Goal: Check status: Check status

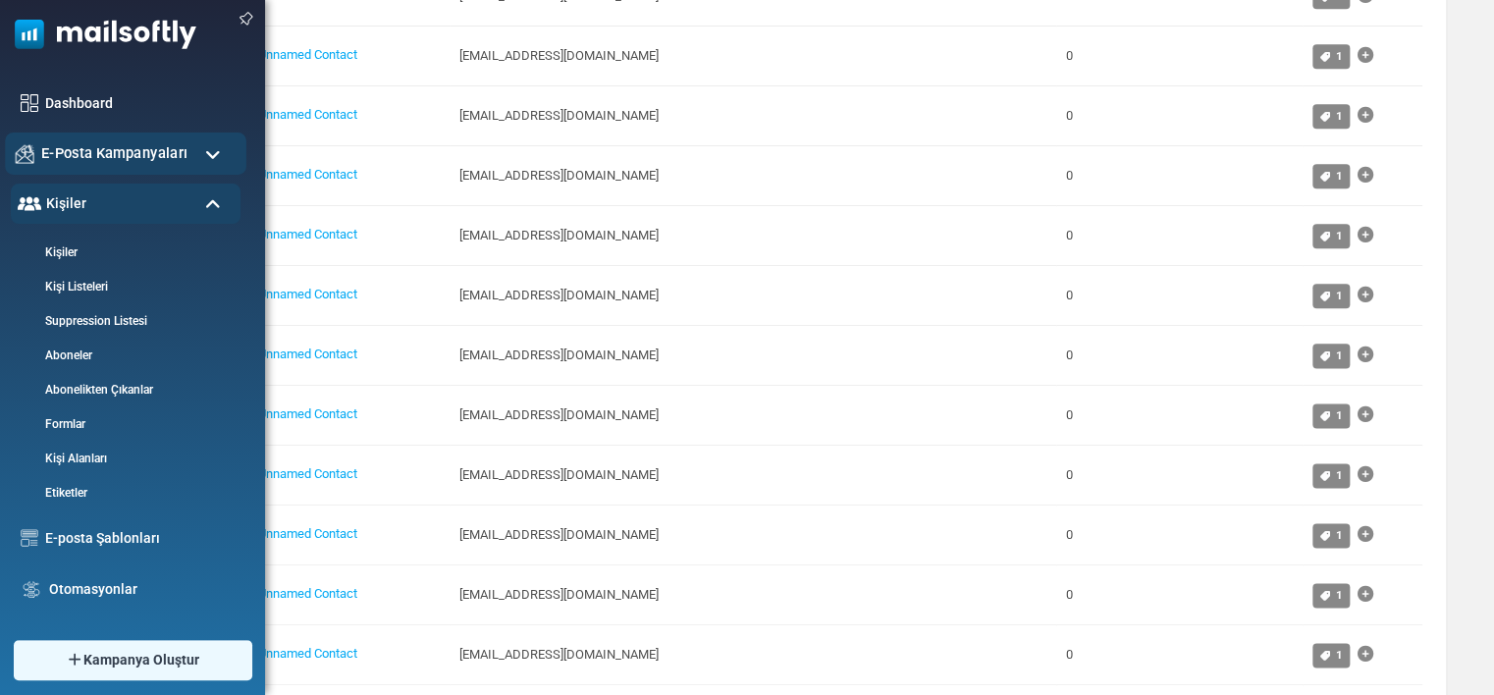
click at [153, 149] on span "E-Posta Kampanyaları" at bounding box center [114, 153] width 146 height 22
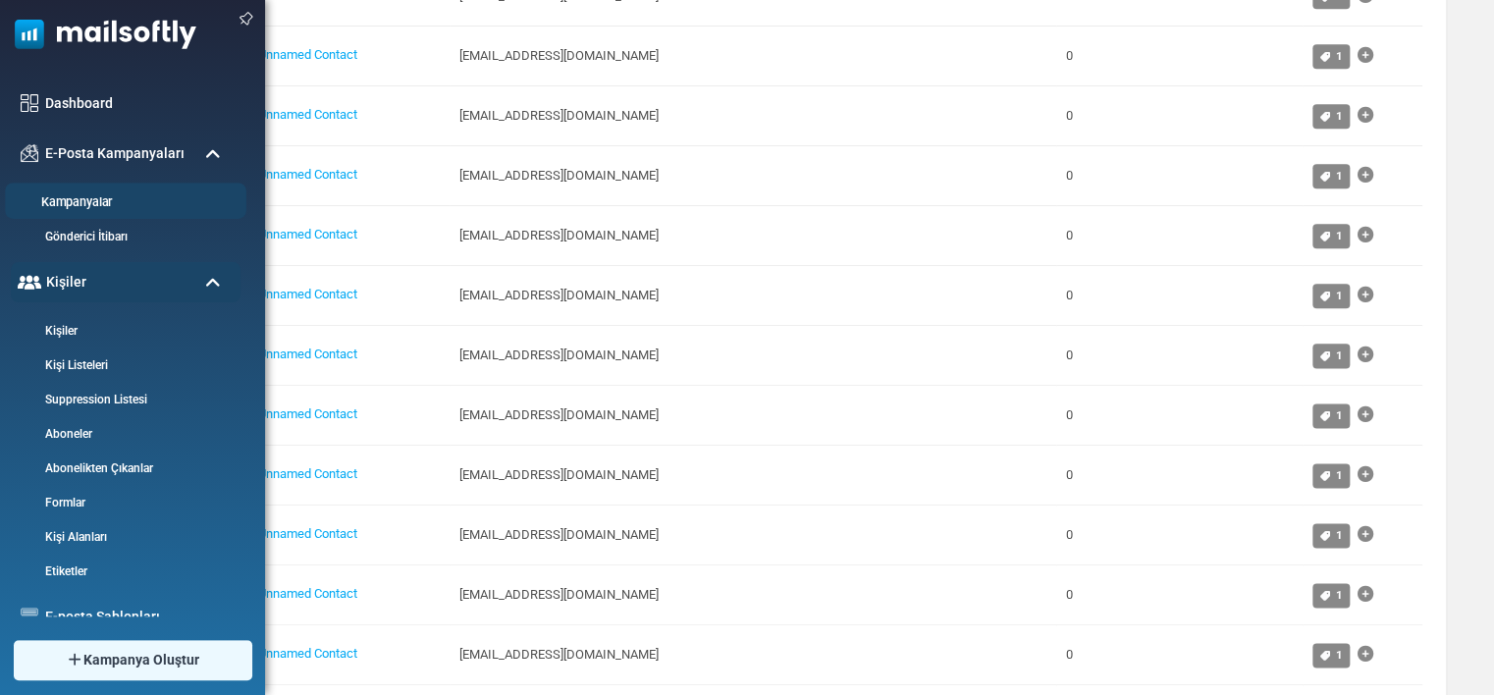
click at [86, 200] on link "Kampanyalar" at bounding box center [123, 202] width 236 height 19
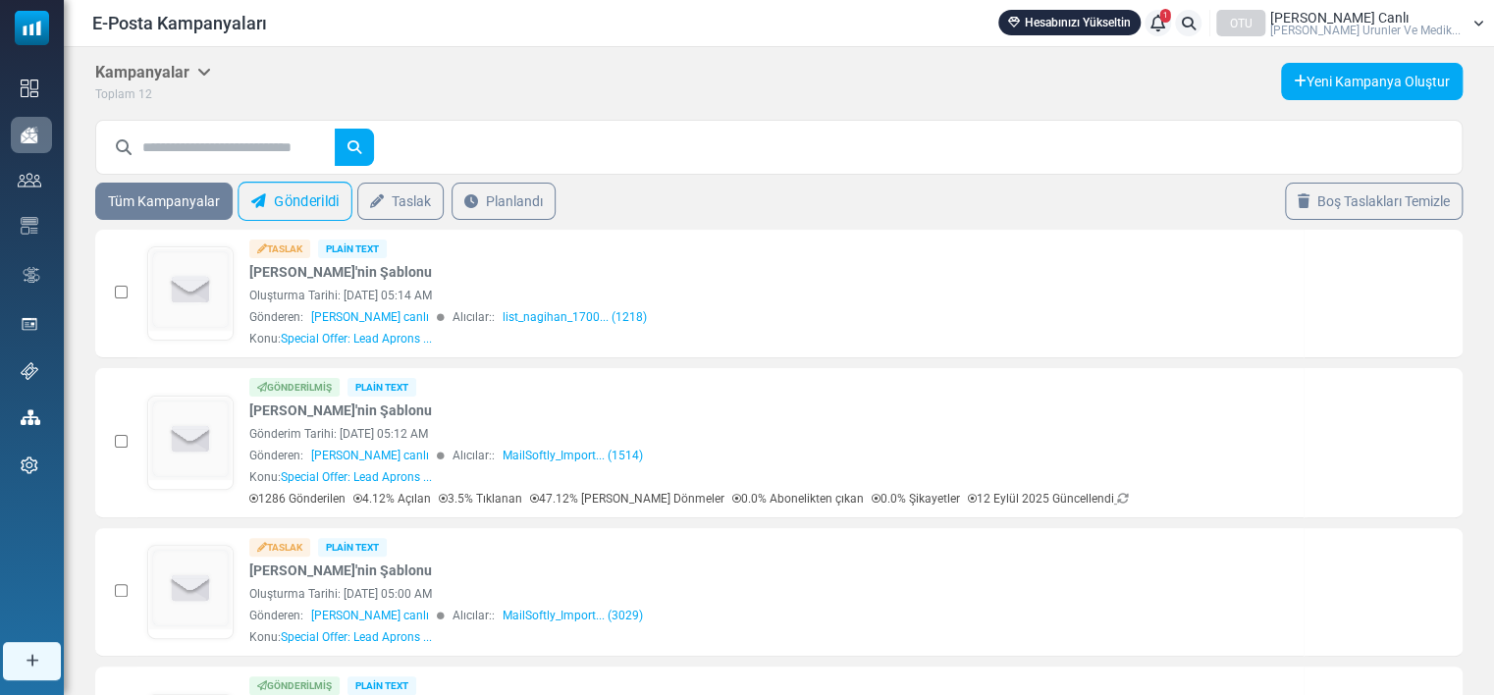
click at [293, 200] on link "Gönderildi" at bounding box center [295, 201] width 115 height 39
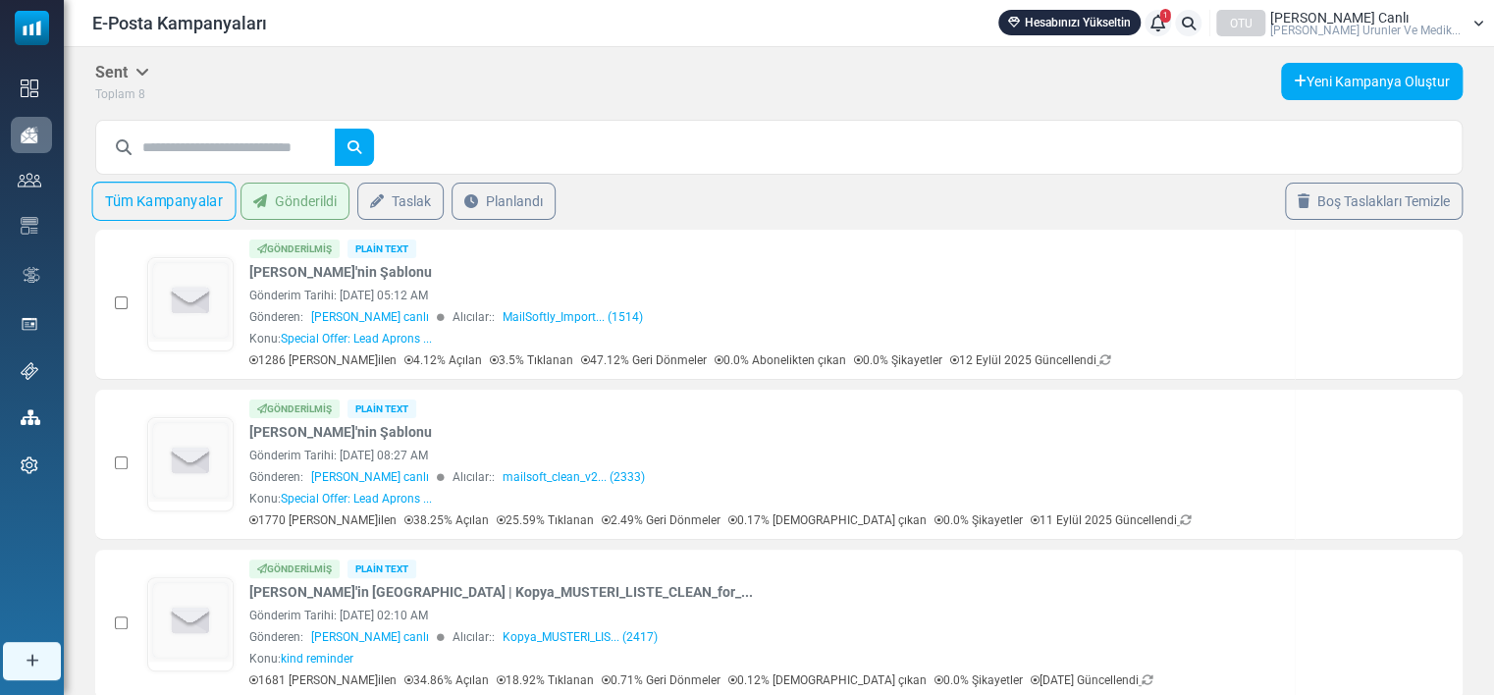
click at [135, 192] on link "Tüm Kampanyalar" at bounding box center [164, 201] width 144 height 39
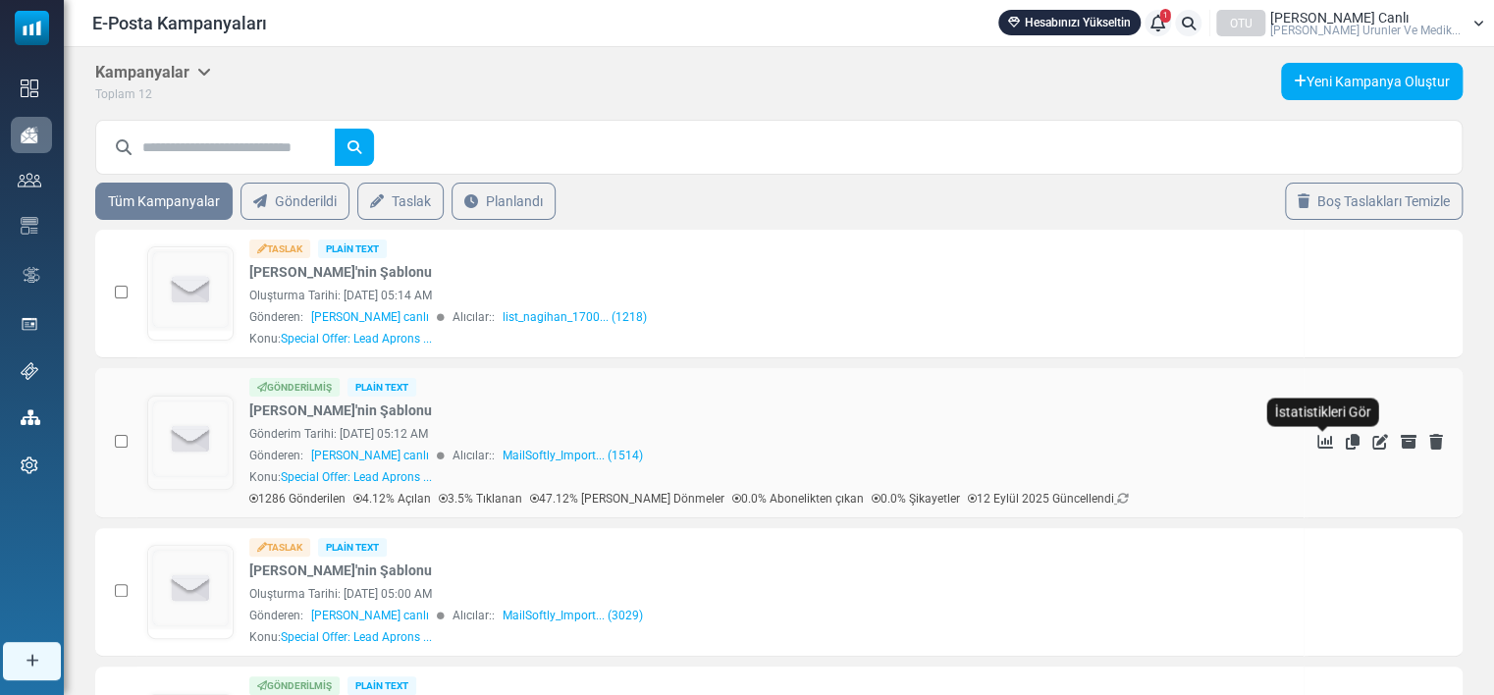
click at [1318, 435] on icon "İstatistikleri Gör" at bounding box center [1326, 442] width 16 height 16
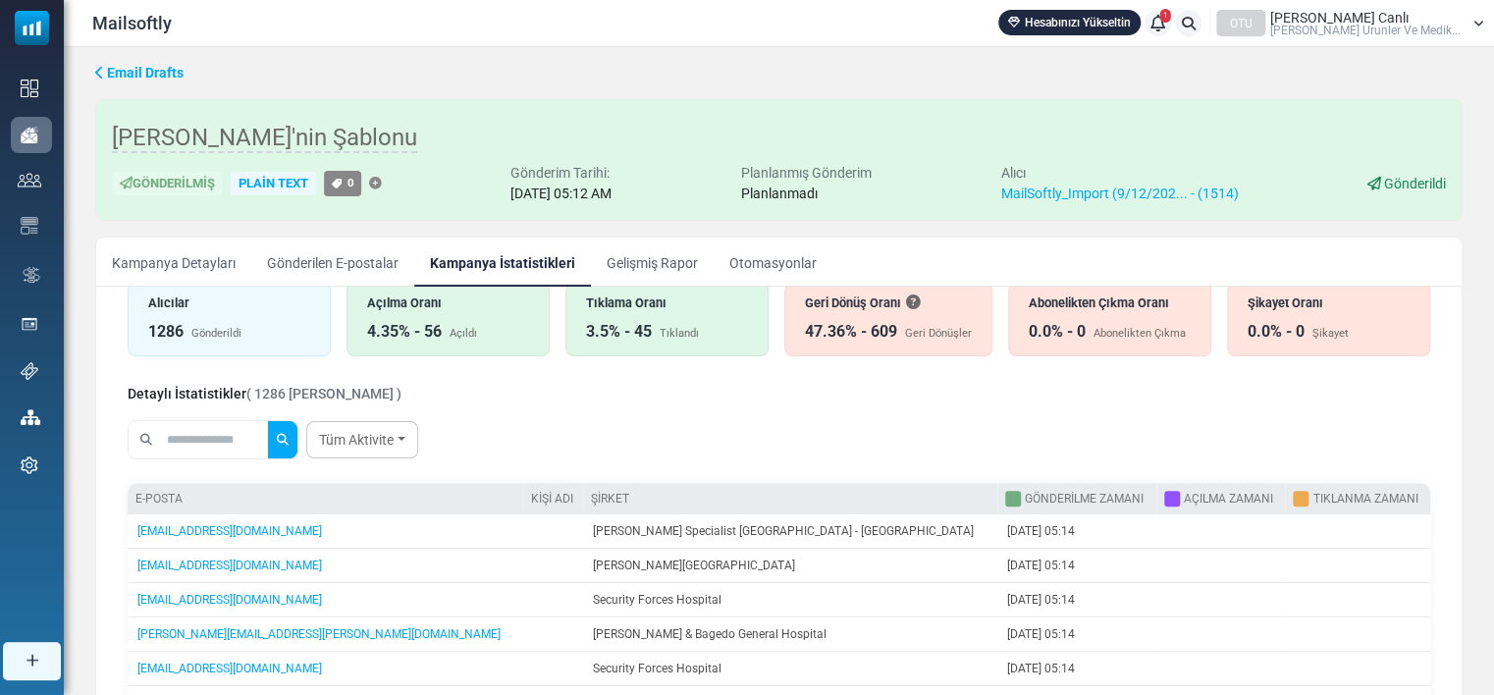
click at [361, 253] on link "Gönderilen E-postalar" at bounding box center [332, 262] width 163 height 49
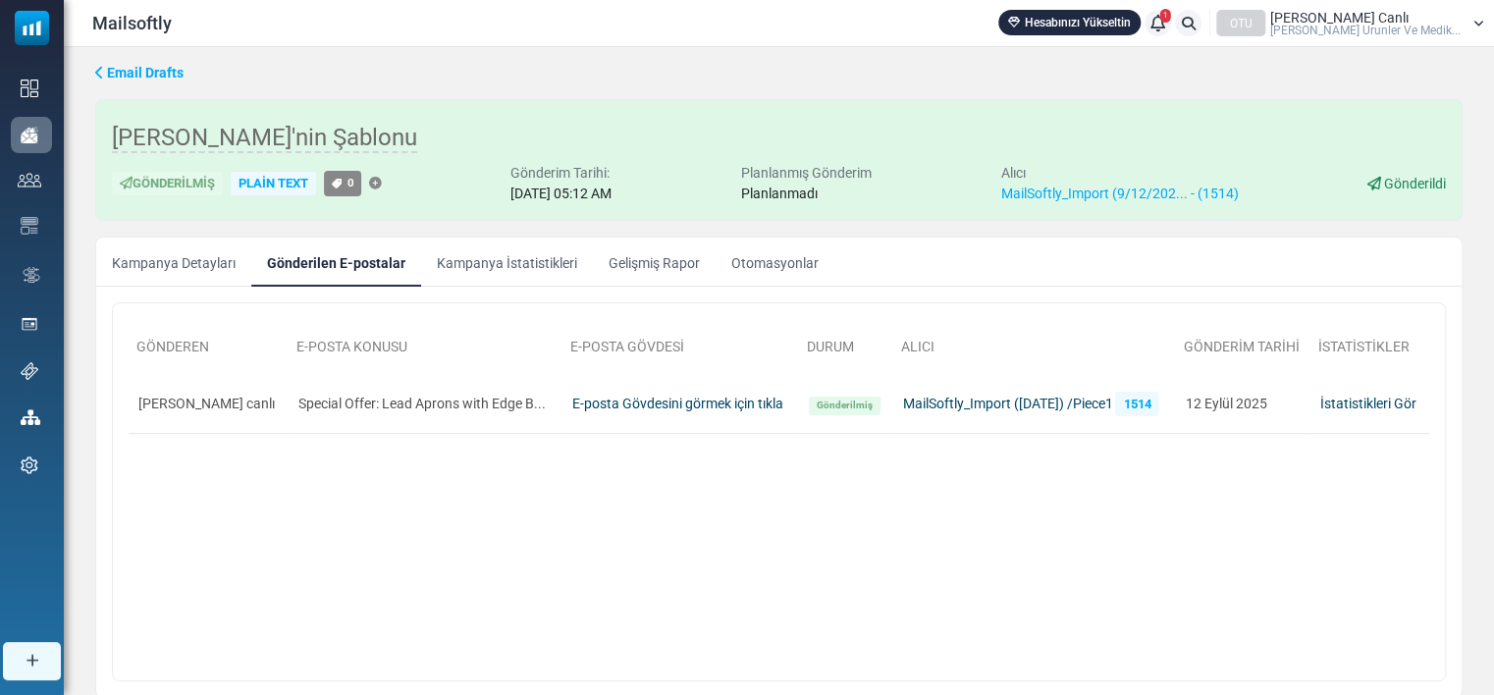
click at [186, 257] on link "Kampanya Detayları" at bounding box center [173, 262] width 155 height 49
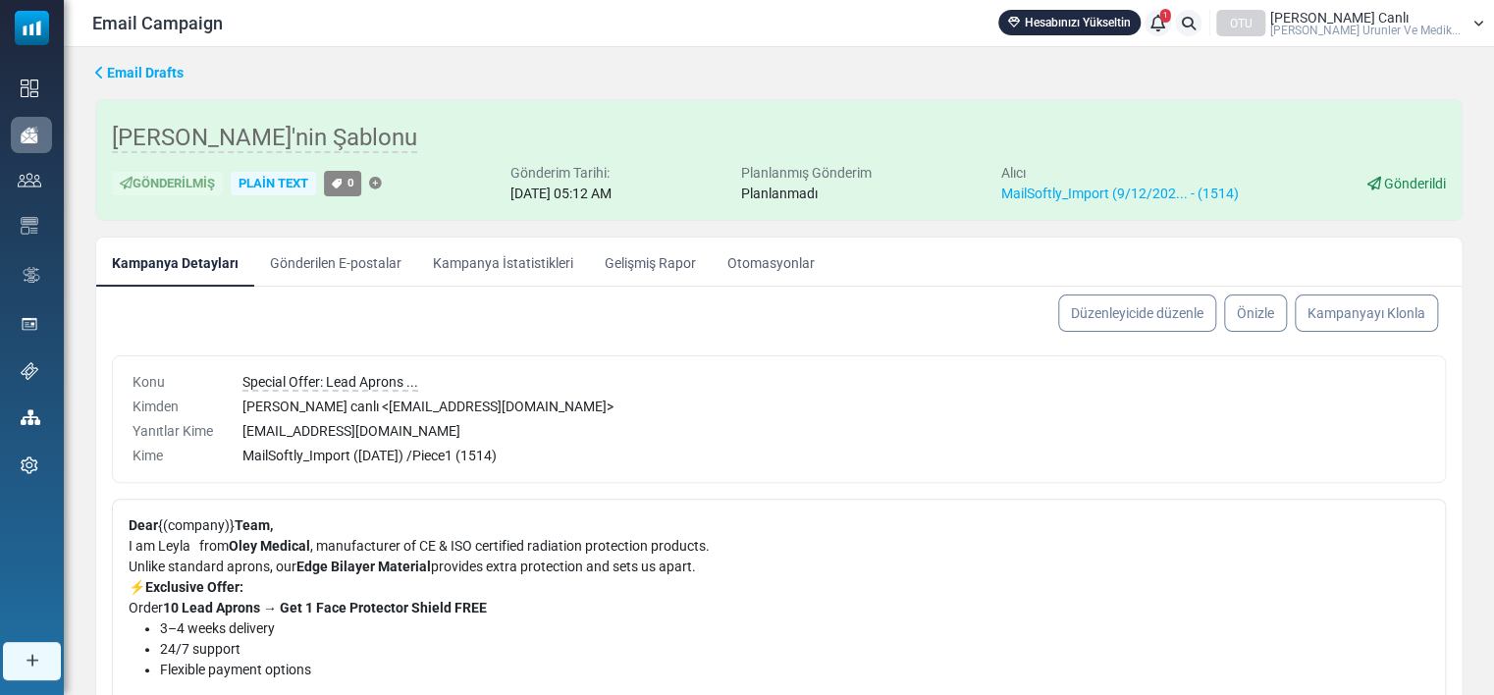
click at [328, 263] on link "Gönderilen E-postalar" at bounding box center [335, 262] width 163 height 49
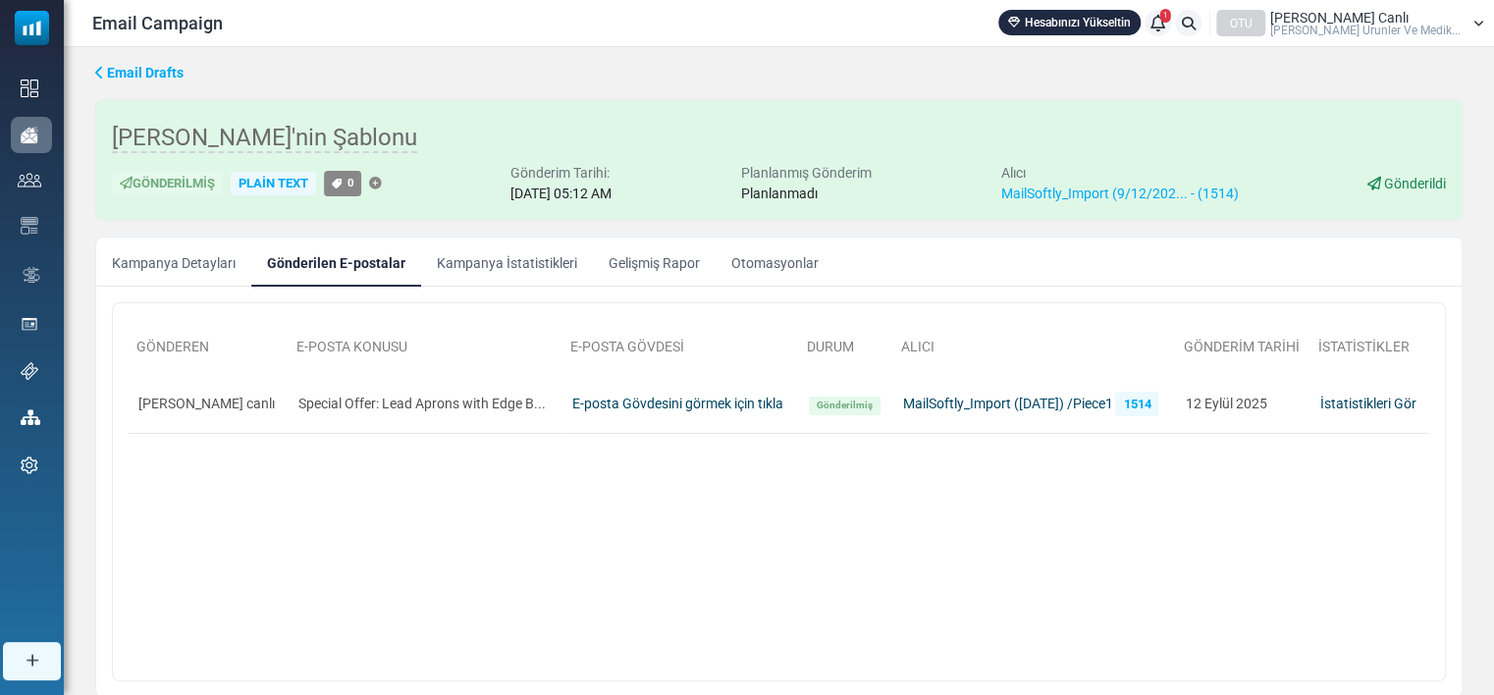
click at [519, 252] on link "Kampanya İstatistikleri" at bounding box center [507, 262] width 172 height 49
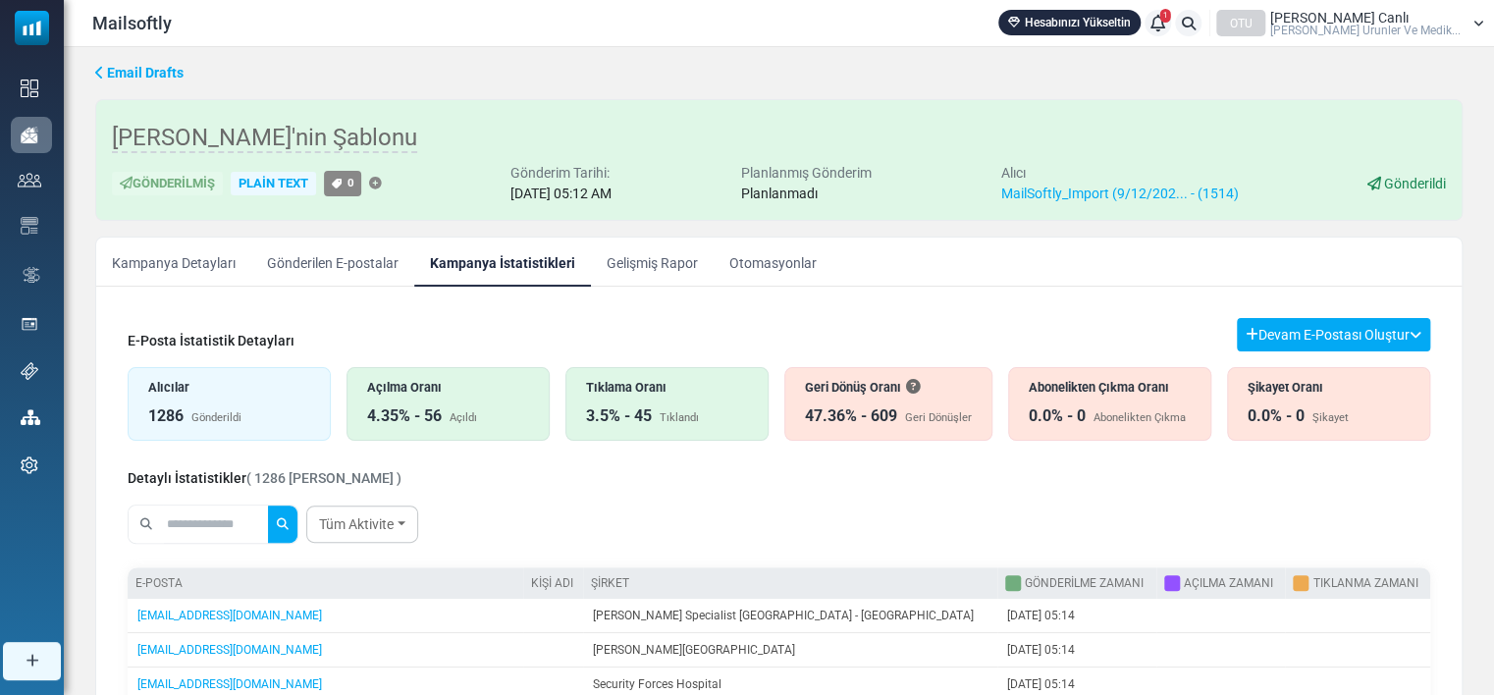
click at [205, 267] on link "Kampanya Detayları" at bounding box center [173, 262] width 155 height 49
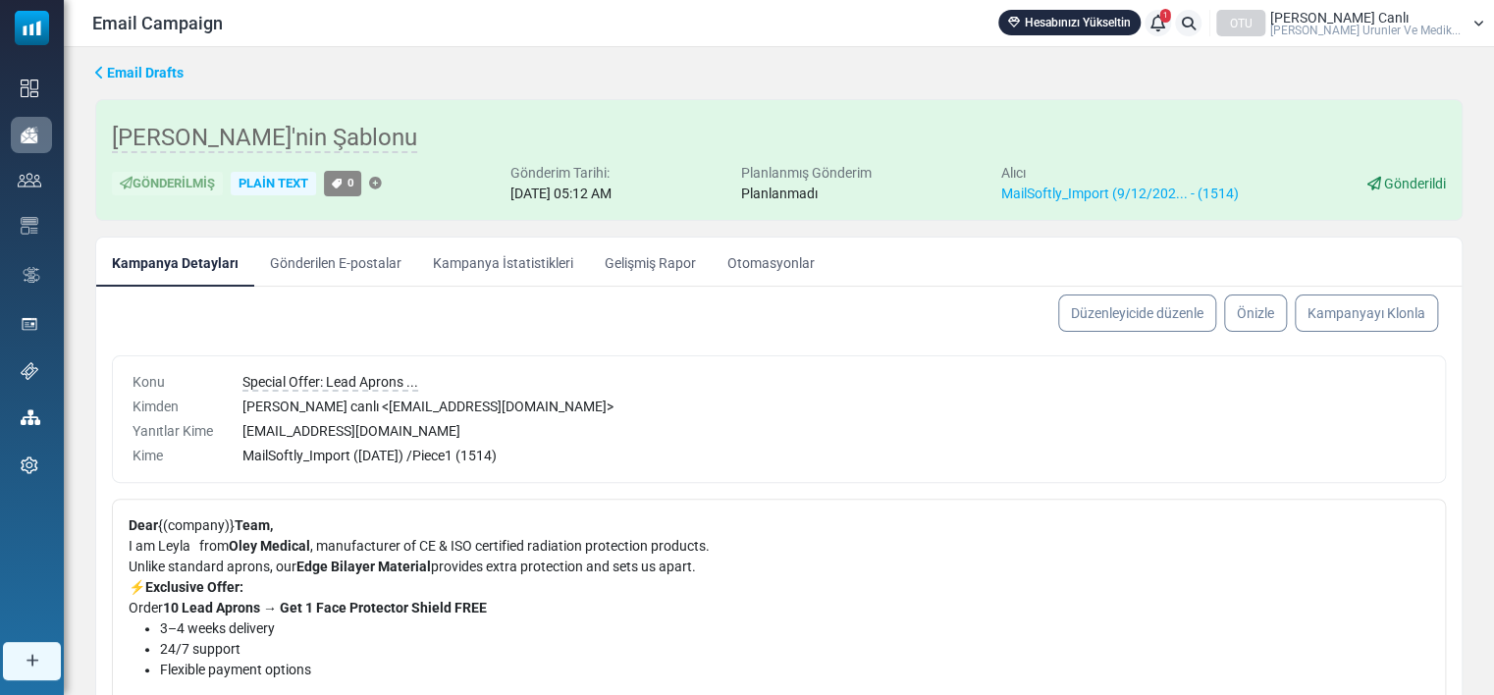
click at [380, 271] on link "Gönderilen E-postalar" at bounding box center [335, 262] width 163 height 49
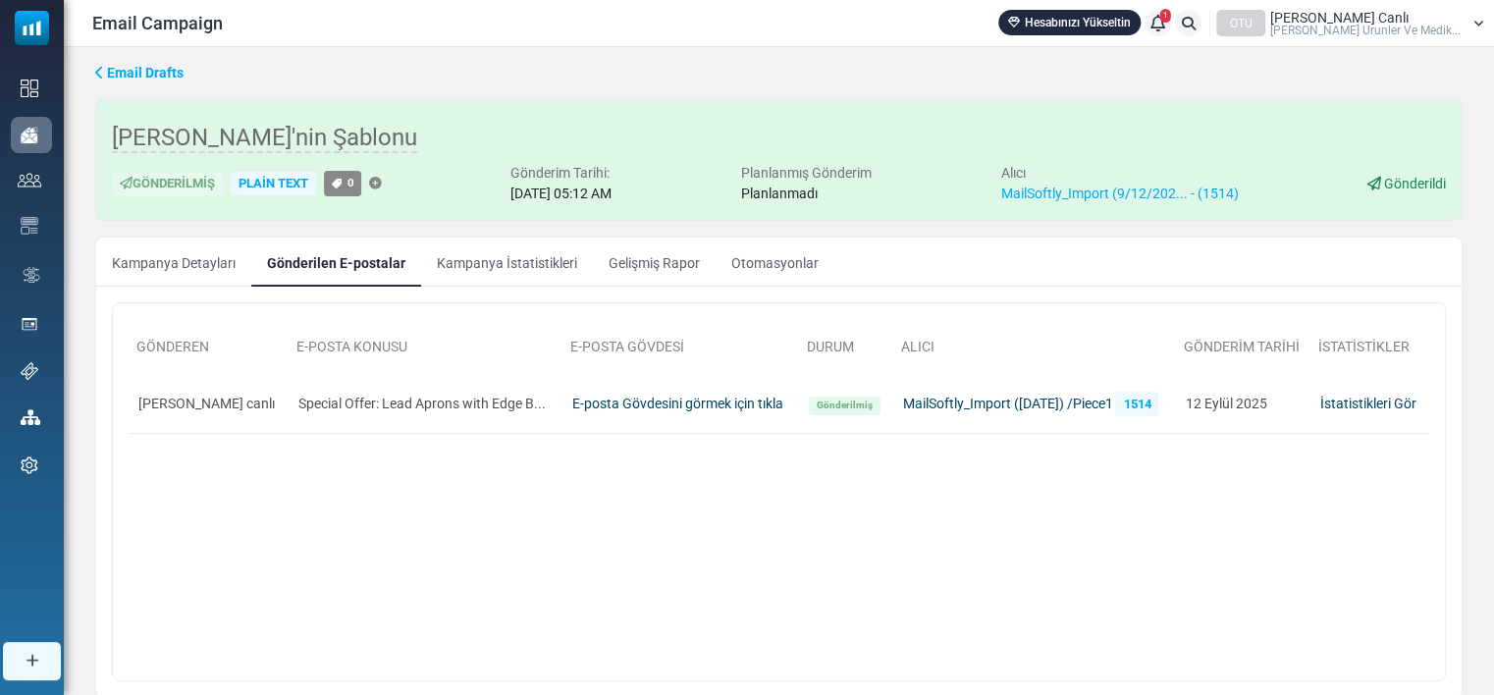
click at [483, 267] on link "Kampanya İstatistikleri" at bounding box center [507, 262] width 172 height 49
